Goal: Task Accomplishment & Management: Manage account settings

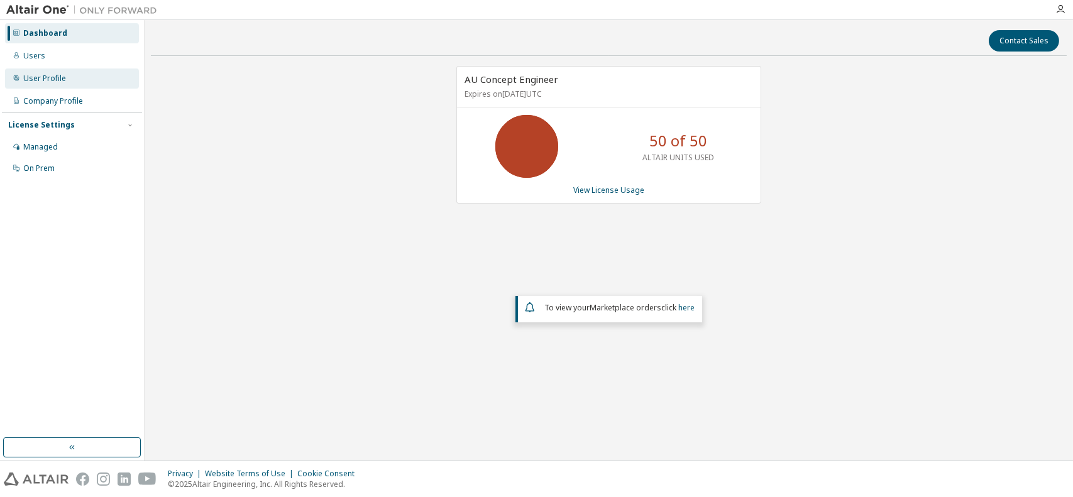
click at [54, 79] on div "User Profile" at bounding box center [44, 79] width 43 height 10
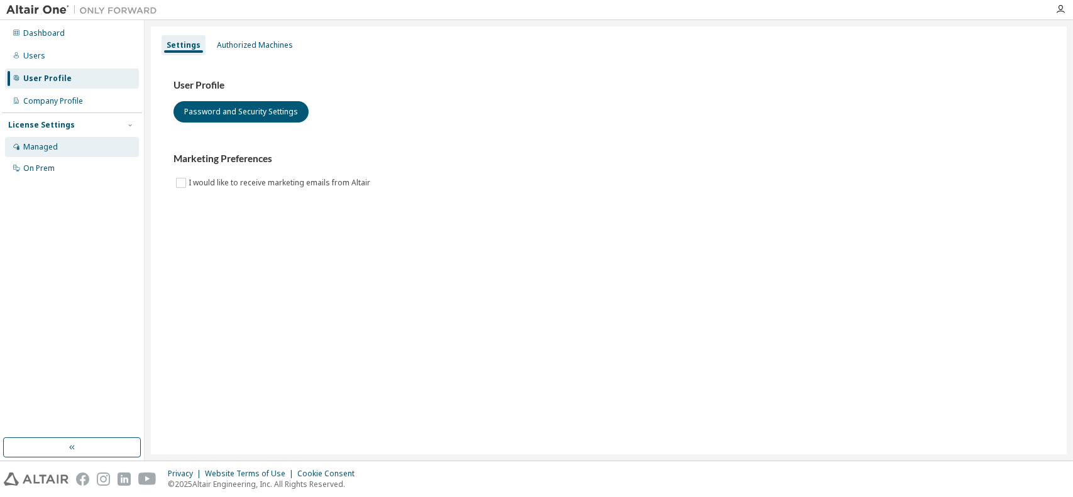
click at [65, 145] on div "Managed" at bounding box center [72, 147] width 134 height 20
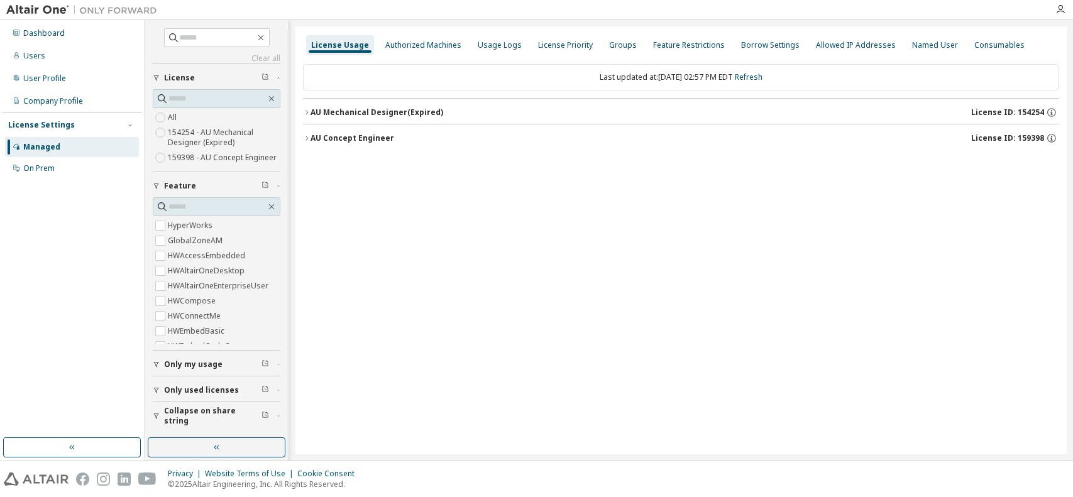
click at [238, 158] on label "159398 - AU Concept Engineer" at bounding box center [223, 157] width 111 height 15
click at [308, 113] on icon "button" at bounding box center [307, 113] width 8 height 8
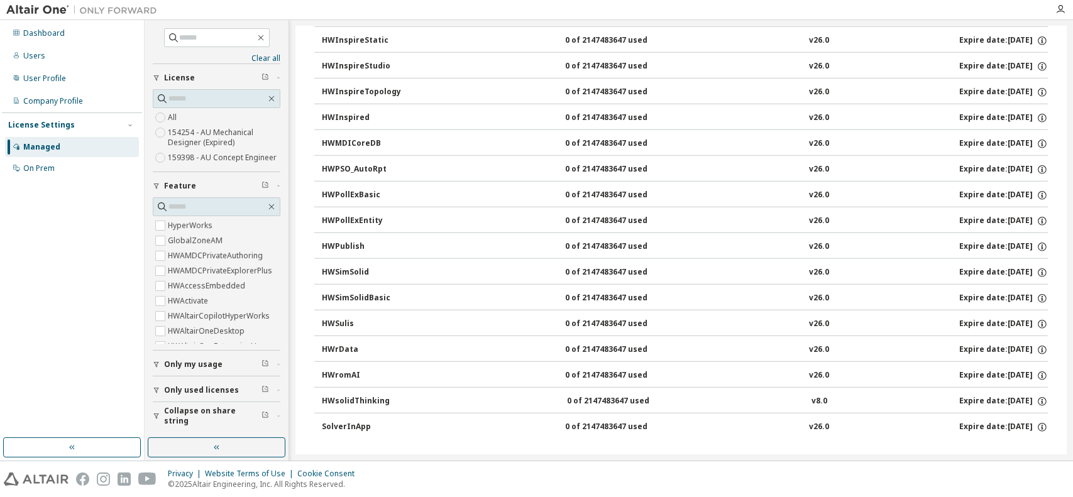
scroll to position [1541, 0]
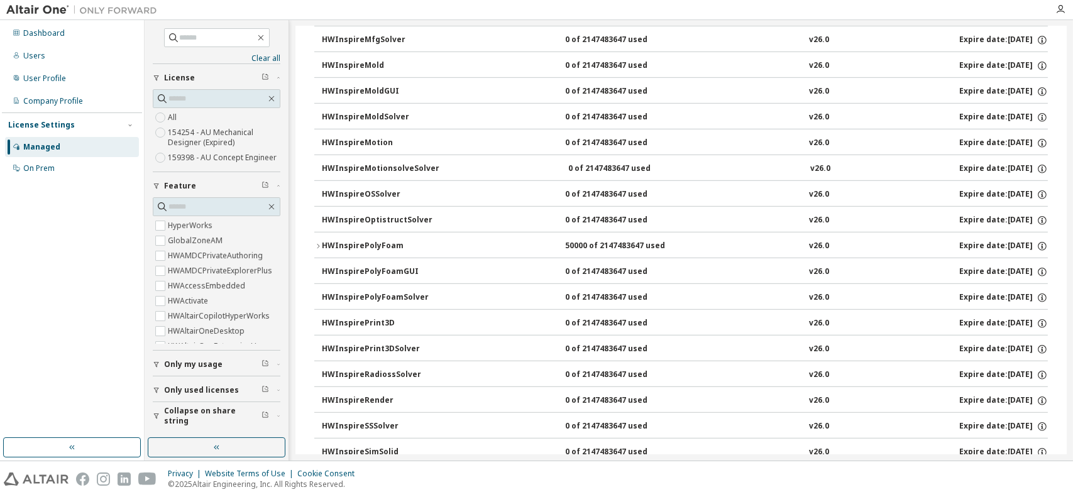
click at [488, 242] on div "HWInspirePolyFoam 50000 of 2147483647 used v26.0 Expire date: 2025-10-24" at bounding box center [685, 246] width 726 height 11
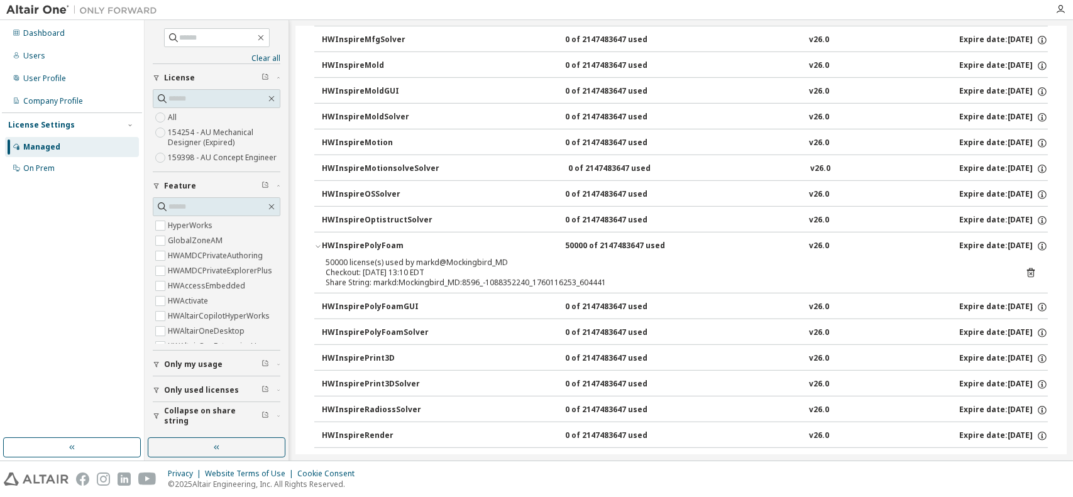
click at [389, 241] on div "HWInspirePolyFoam" at bounding box center [378, 246] width 113 height 11
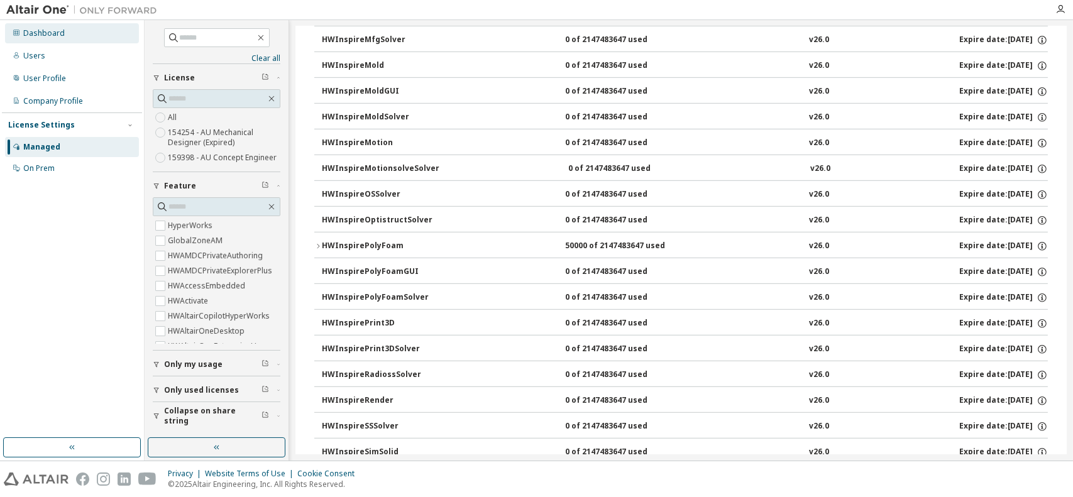
click at [45, 37] on div "Dashboard" at bounding box center [43, 33] width 41 height 10
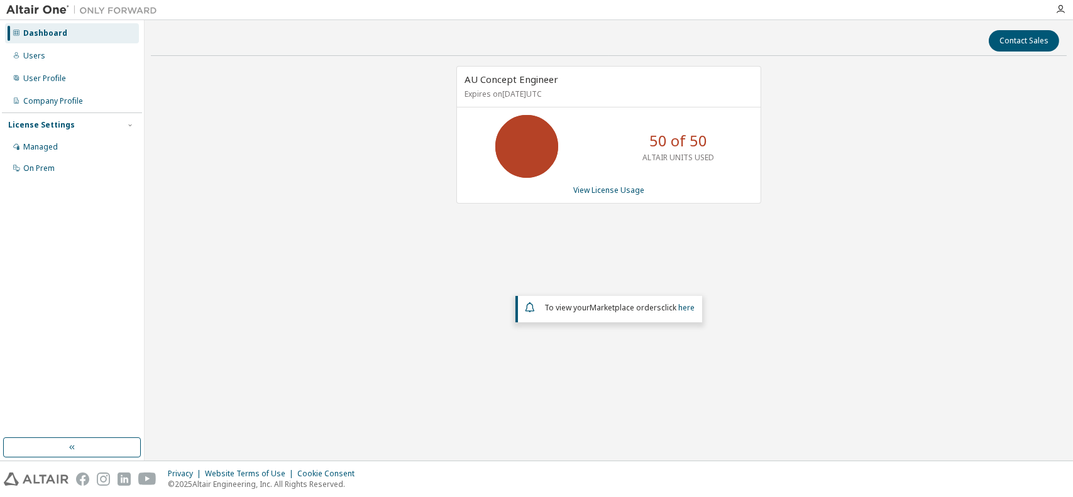
click at [553, 123] on icon at bounding box center [526, 146] width 75 height 63
click at [609, 189] on link "View License Usage" at bounding box center [608, 190] width 71 height 11
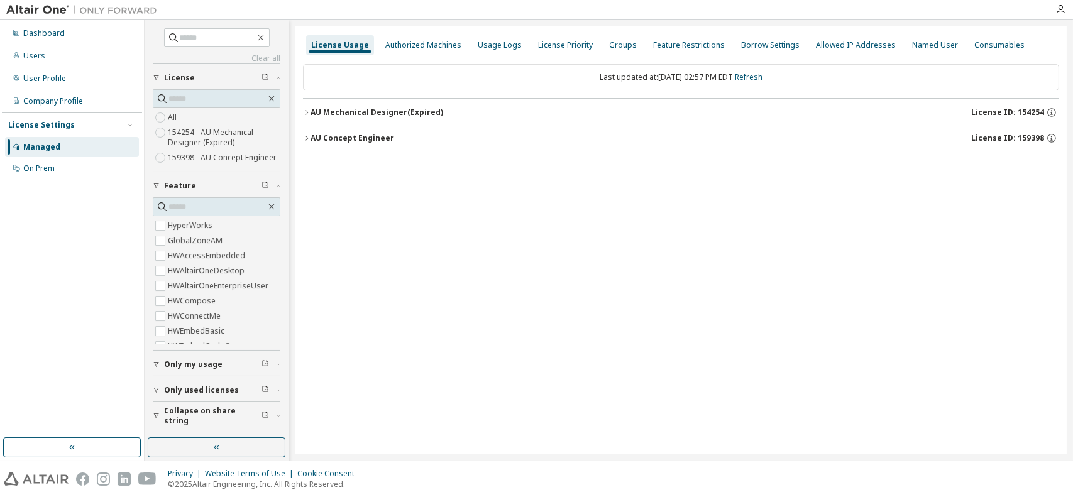
click at [381, 114] on div "AU Mechanical Designer (Expired)" at bounding box center [377, 112] width 133 height 10
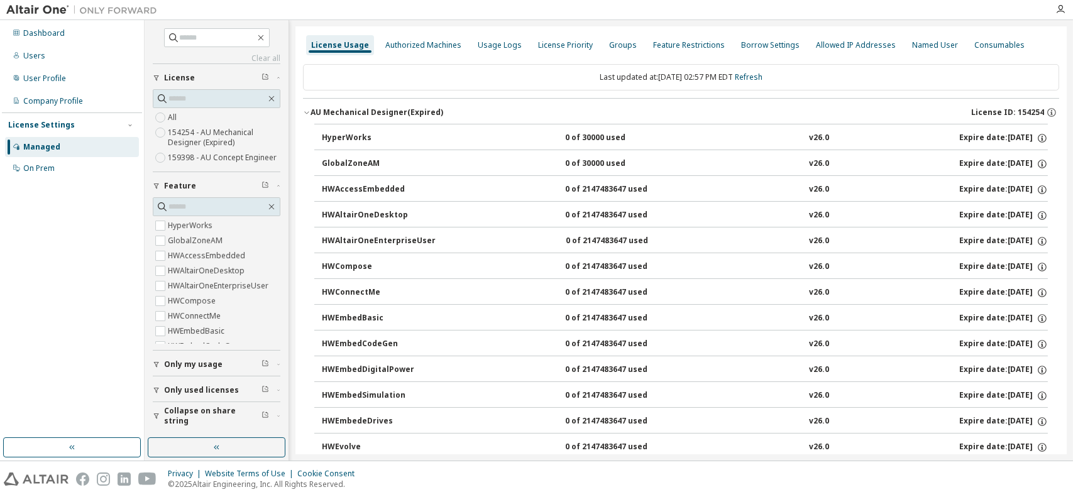
click at [378, 110] on div "AU Mechanical Designer (Expired)" at bounding box center [377, 112] width 133 height 10
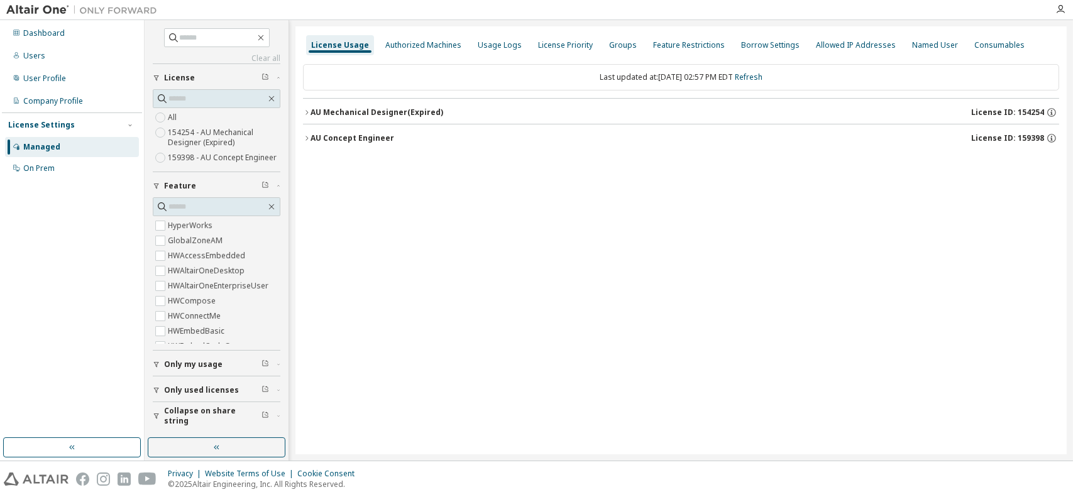
click at [362, 138] on div "AU Concept Engineer" at bounding box center [353, 138] width 84 height 10
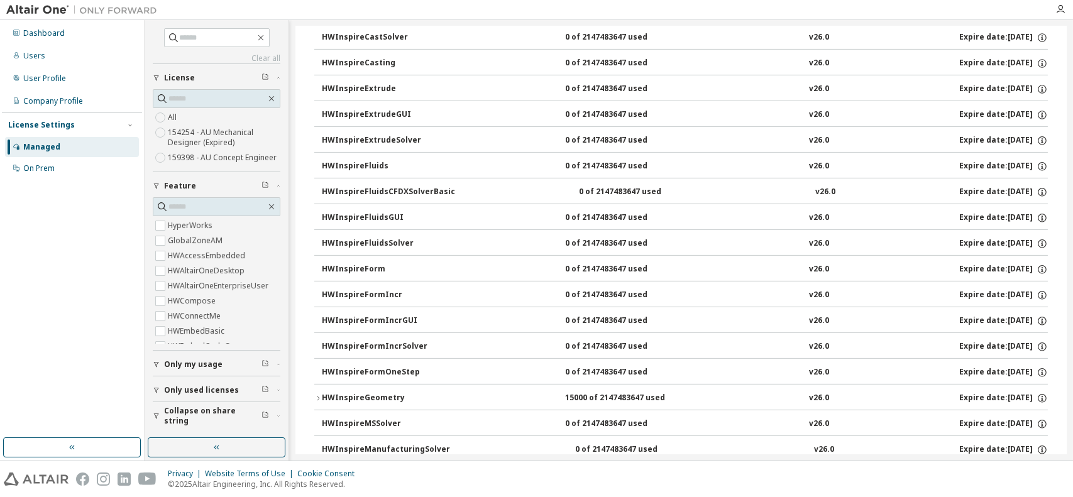
scroll to position [1571, 0]
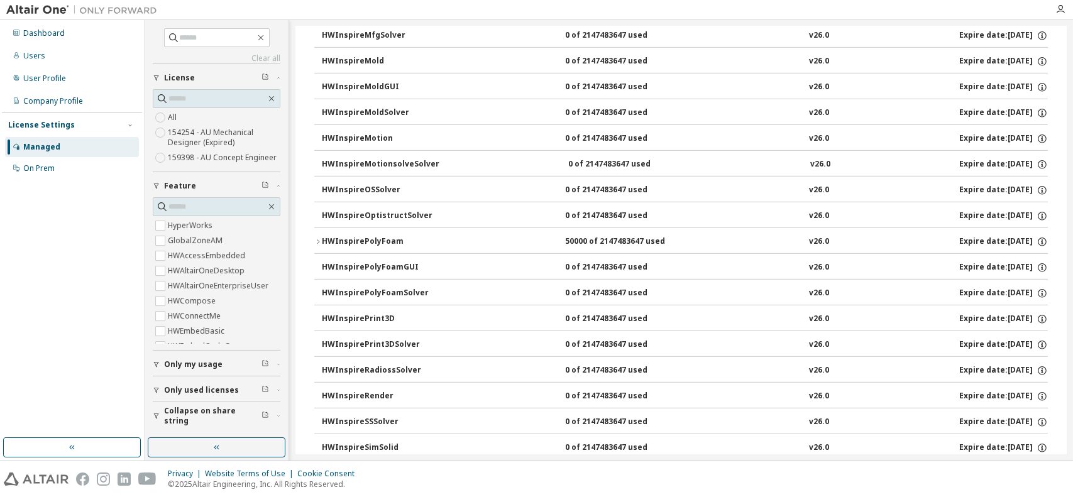
click at [493, 238] on div "HWInspirePolyFoam 50000 of 2147483647 used v26.0 Expire date: 2025-10-24" at bounding box center [685, 241] width 726 height 11
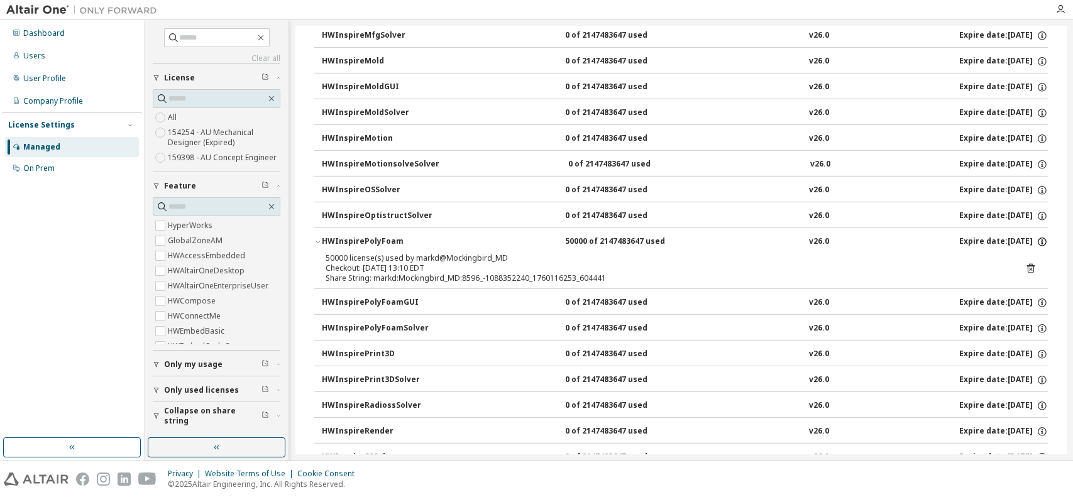
click at [1038, 236] on icon "button" at bounding box center [1042, 241] width 11 height 11
click at [448, 248] on button "HWInspirePolyFoam 50000 of 2147483647 used v26.0 Expire date: 2025-10-24" at bounding box center [681, 242] width 734 height 28
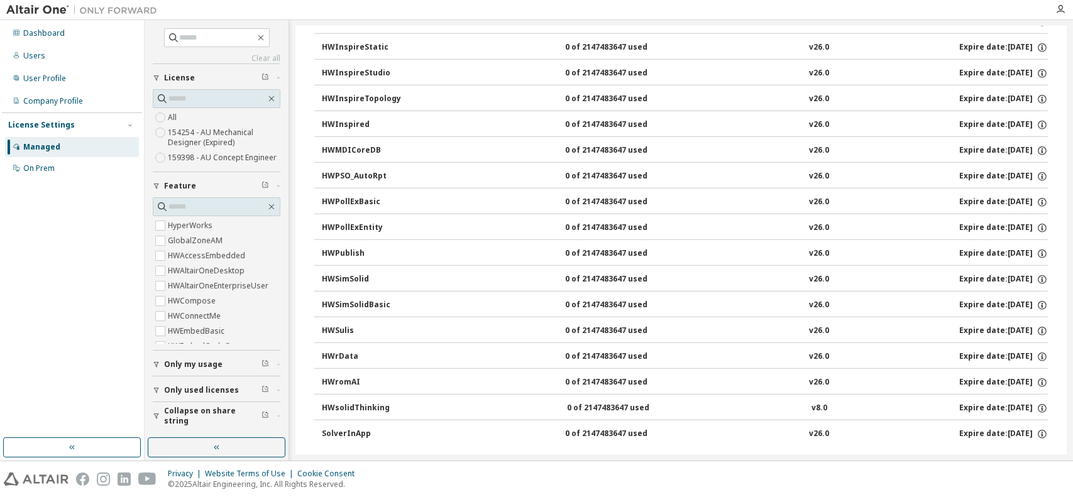
scroll to position [2030, 0]
